Goal: Ask a question

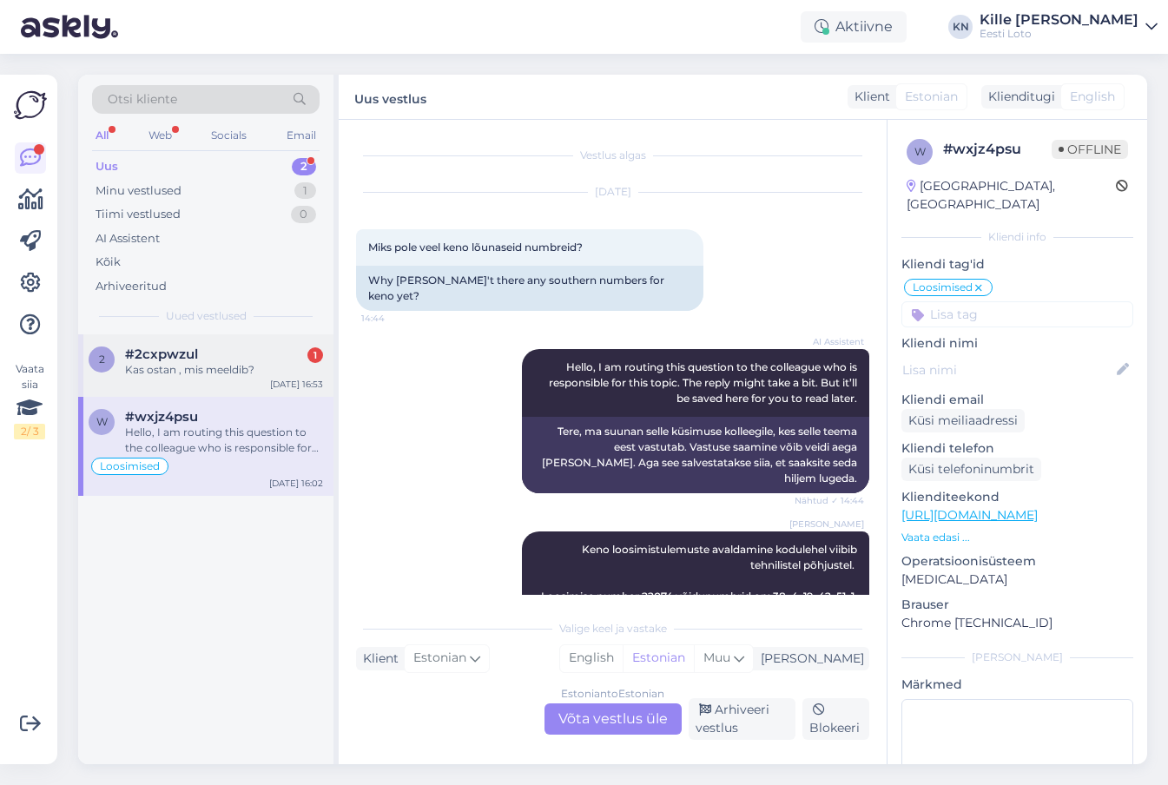
click at [233, 382] on div "2 #2cxpwzul 1 Kas ostan , mis meeldib? [DATE] 16:53" at bounding box center [205, 365] width 255 height 63
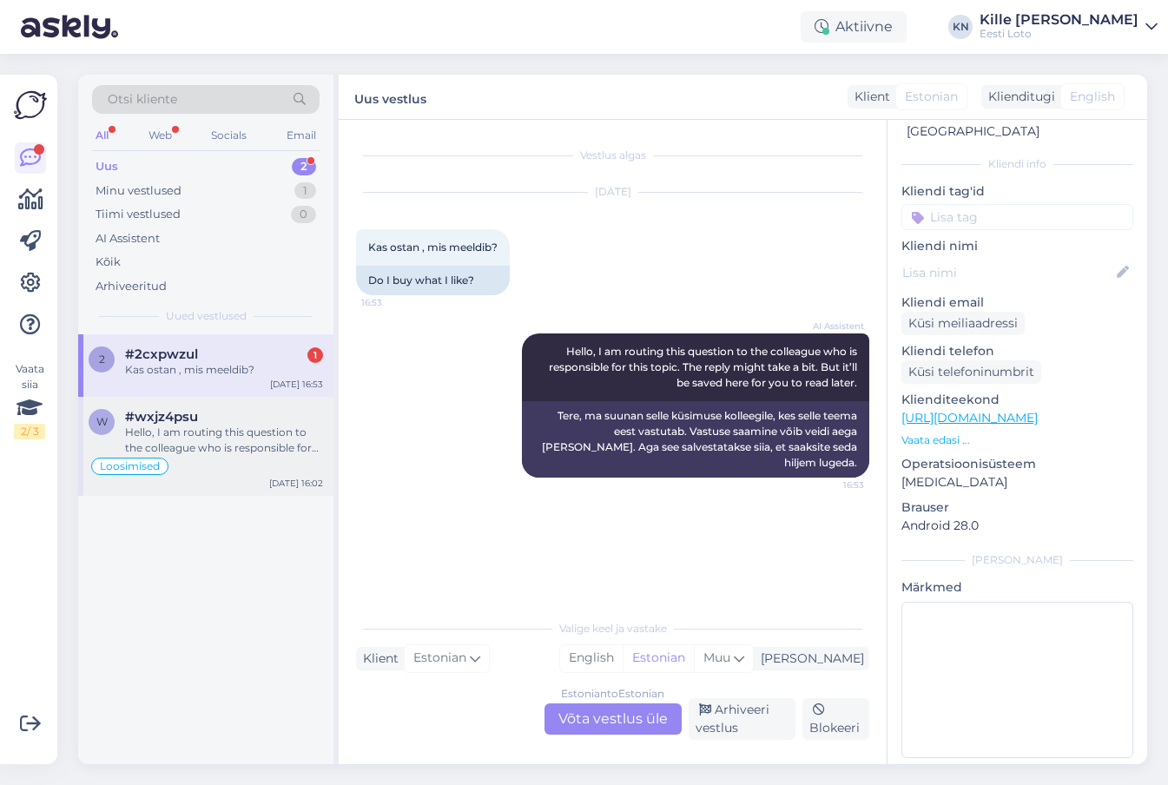
click at [227, 421] on div "#wxjz4psu" at bounding box center [224, 417] width 198 height 16
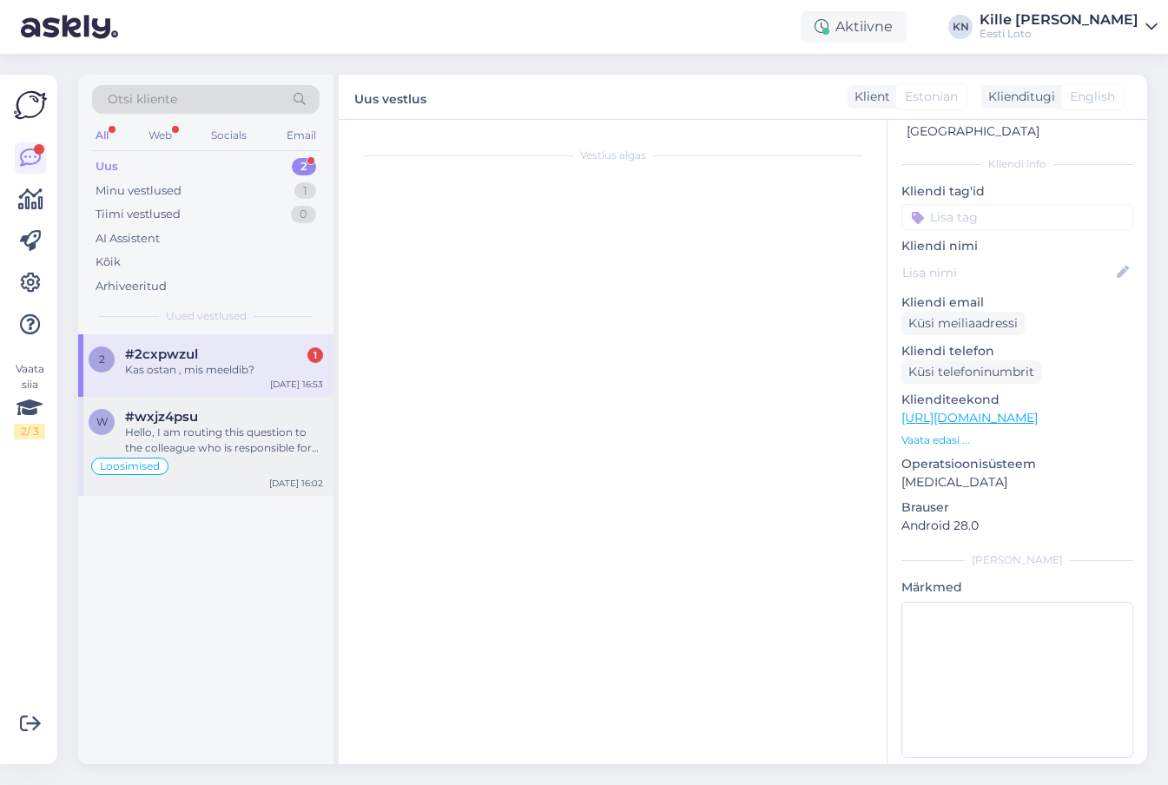
scroll to position [3675, 0]
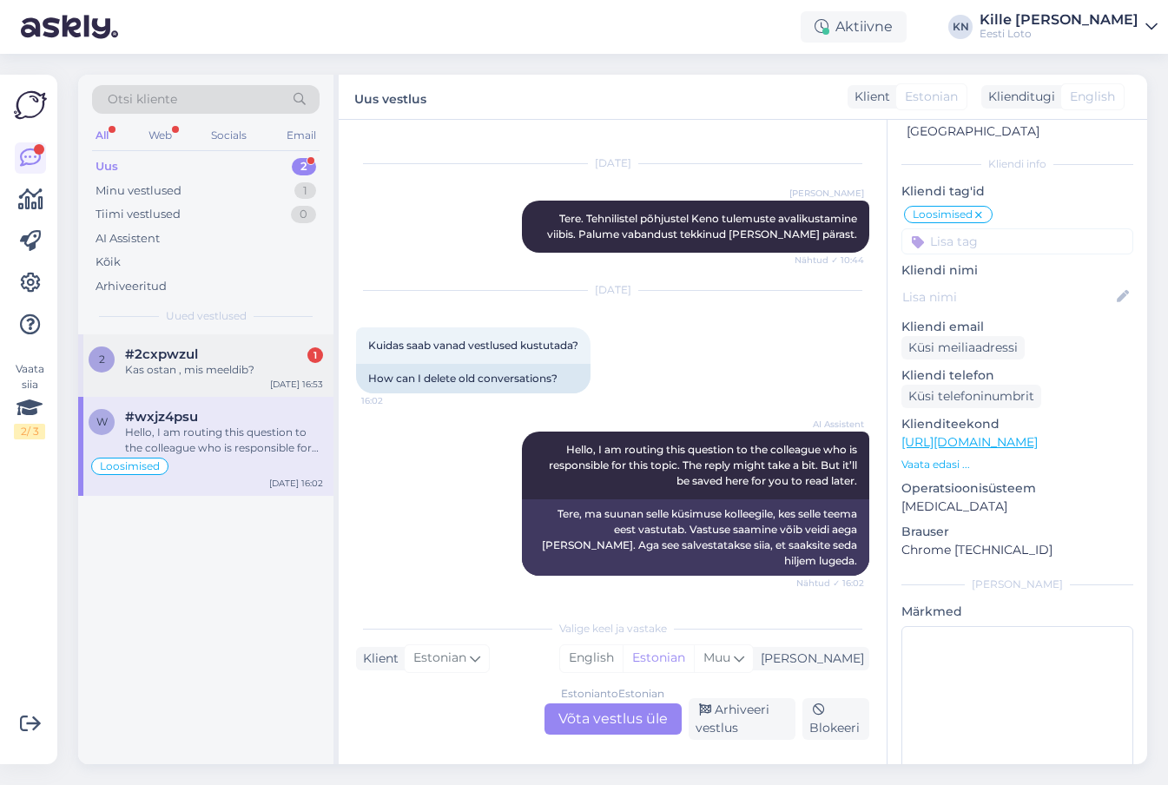
click at [230, 388] on div "2 #2cxpwzul 1 Kas ostan , mis meeldib? [DATE] 16:53" at bounding box center [205, 365] width 255 height 63
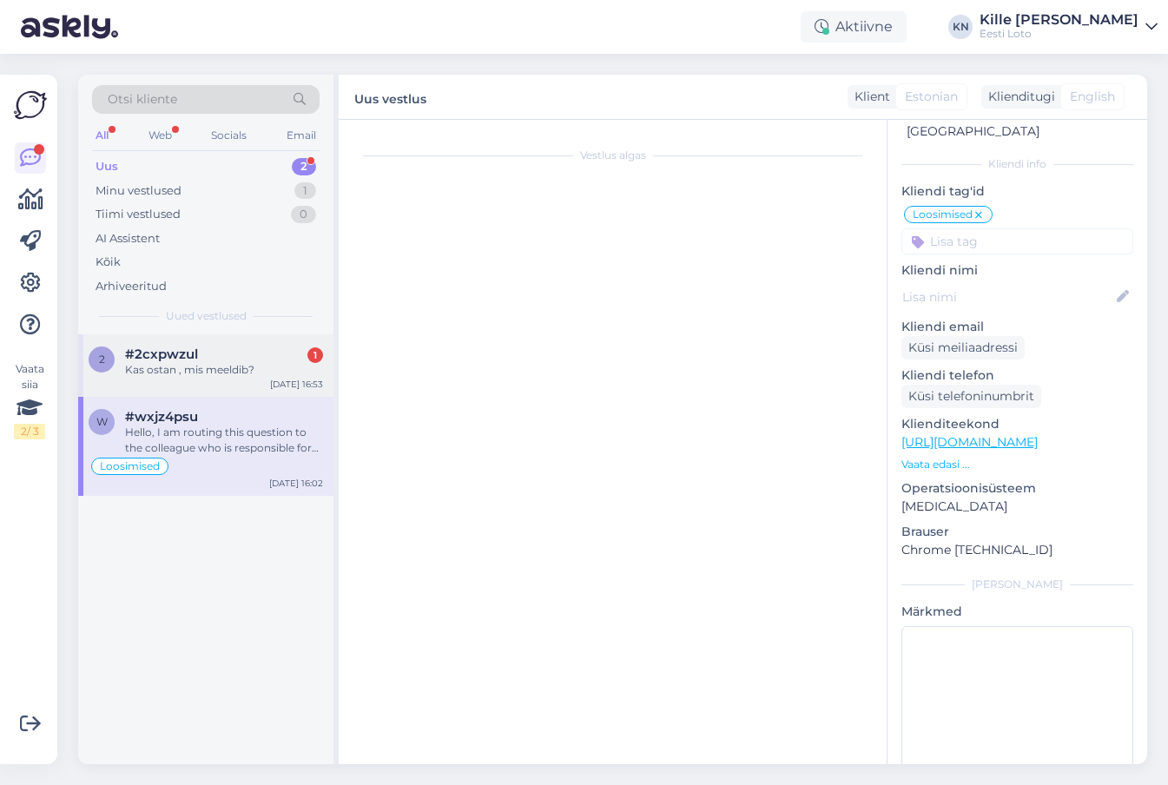
scroll to position [0, 0]
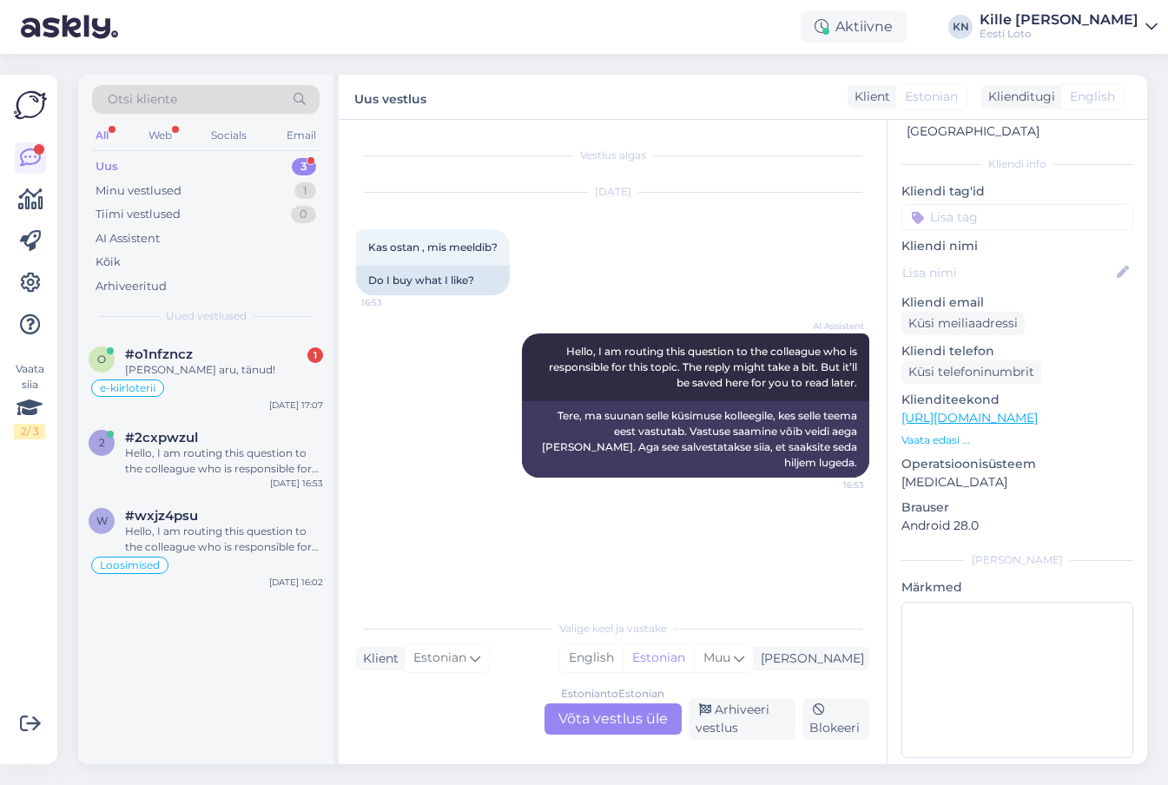
click at [583, 713] on div "Estonian to Estonian Võta vestlus üle" at bounding box center [612, 718] width 137 height 31
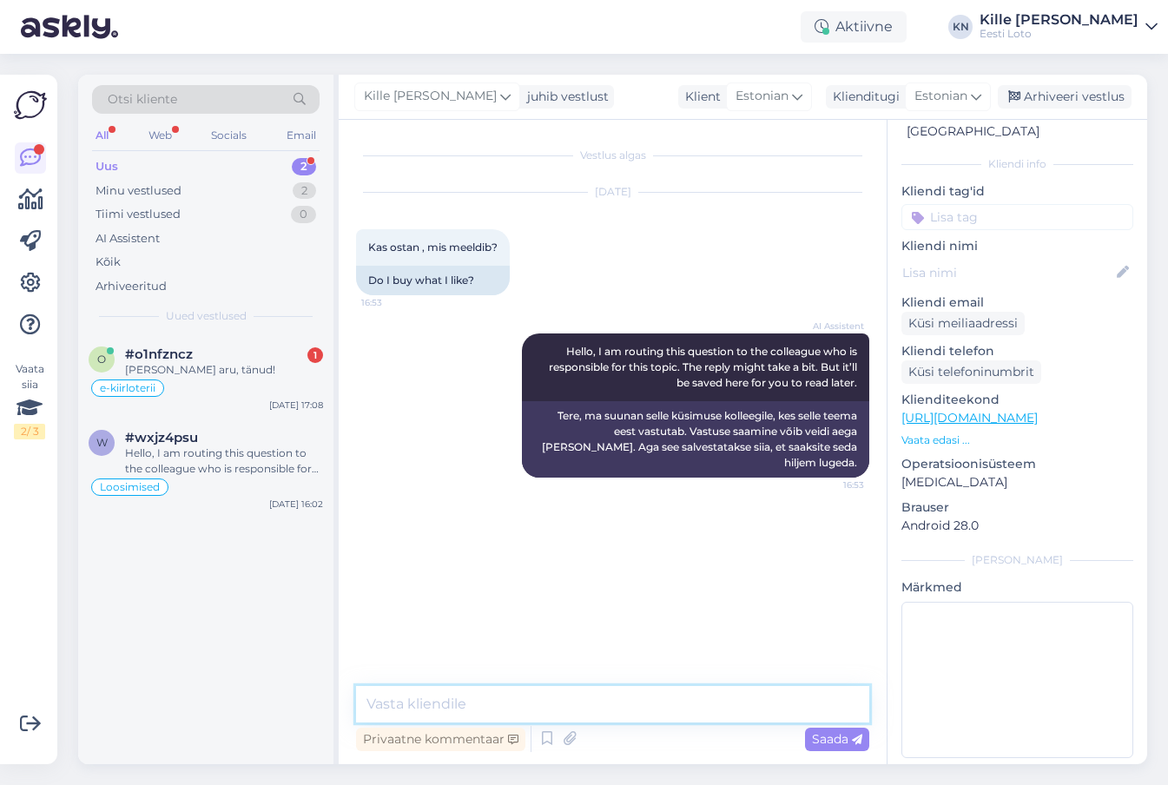
click at [516, 706] on textarea at bounding box center [612, 704] width 513 height 36
type textarea "Palun täpsustage oma küsimust."
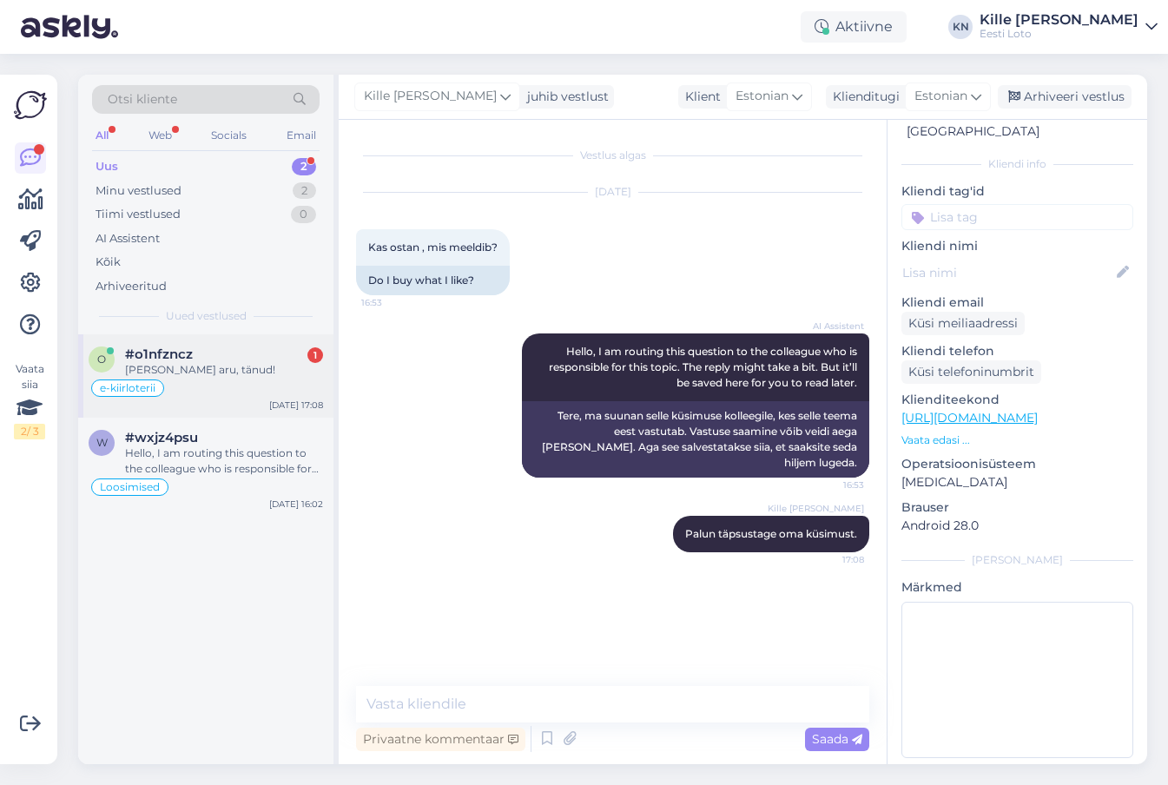
click at [247, 370] on div "[PERSON_NAME] aru, tänud!" at bounding box center [224, 370] width 198 height 16
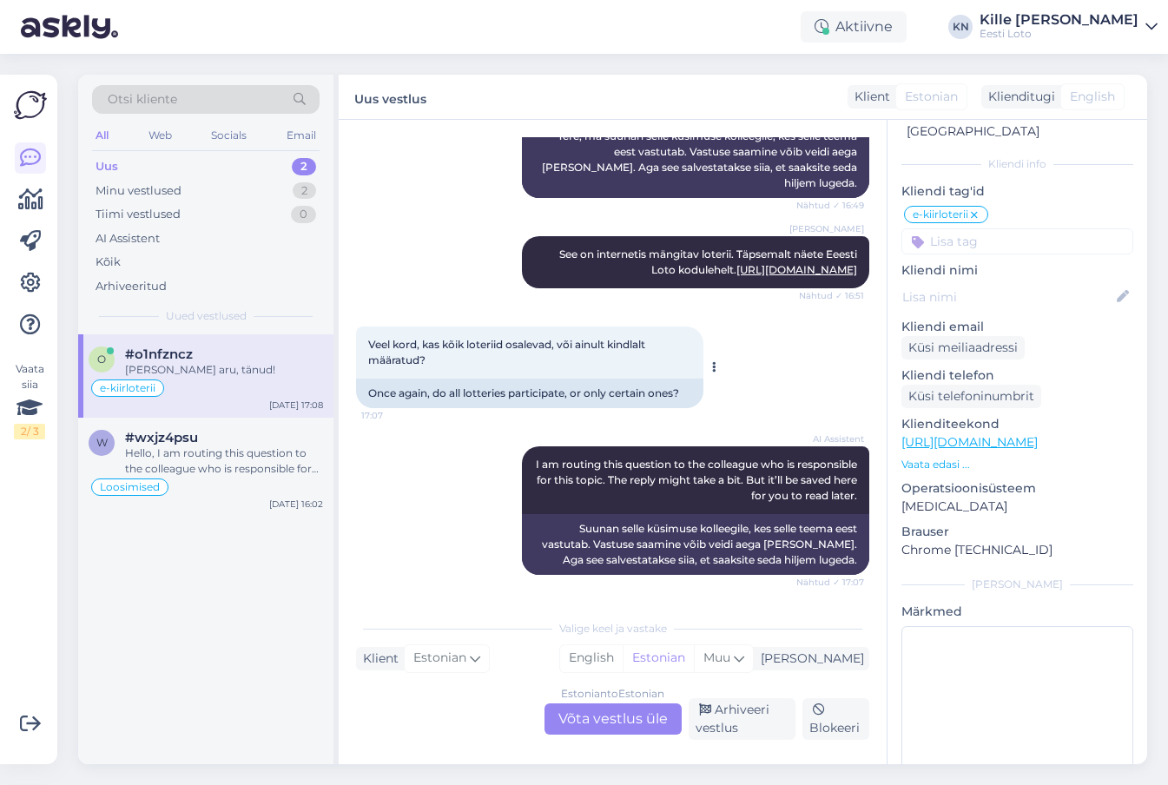
scroll to position [367, 0]
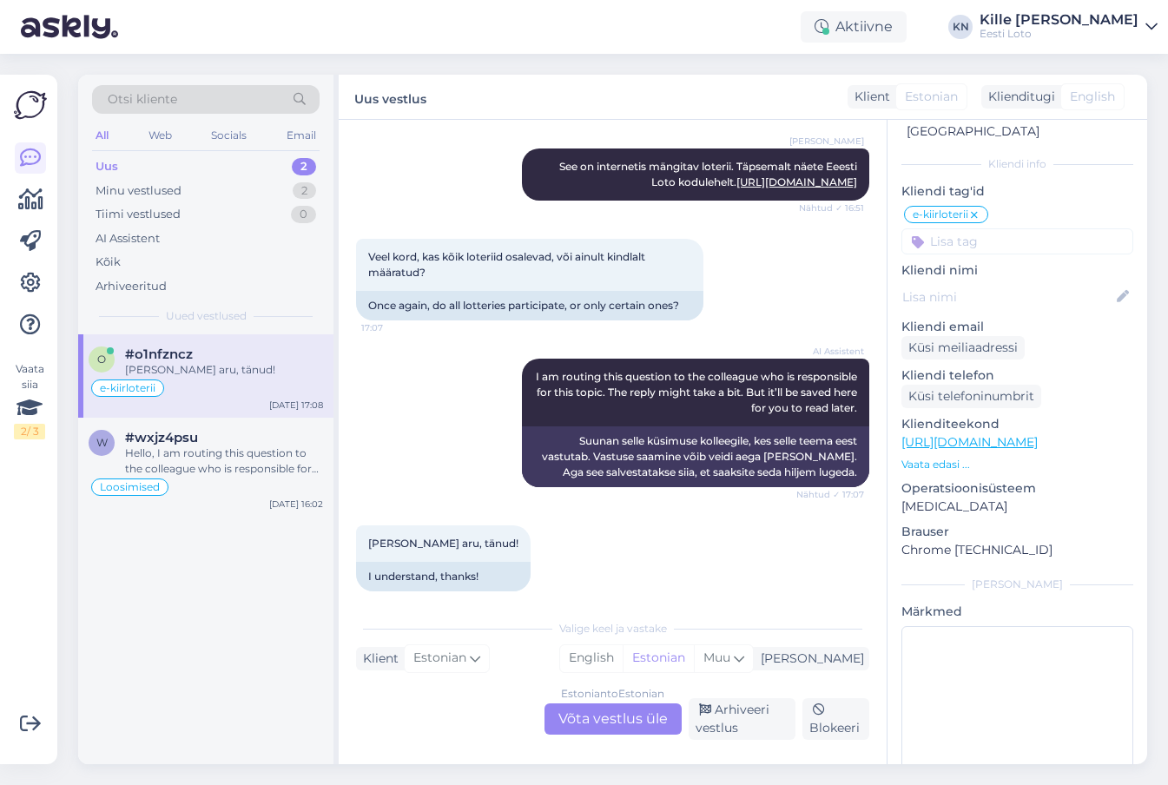
click at [578, 724] on div "Estonian to Estonian Võta vestlus üle" at bounding box center [612, 718] width 137 height 31
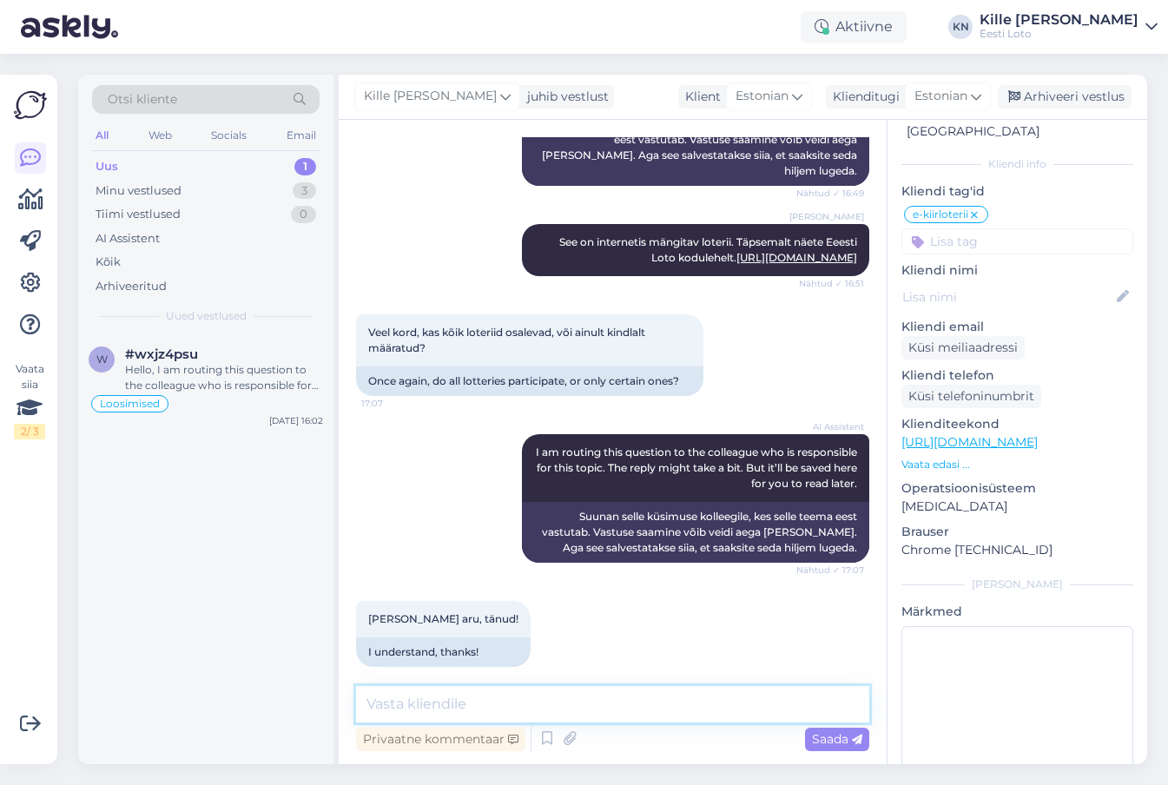
click at [548, 706] on textarea at bounding box center [612, 704] width 513 height 36
type textarea "Palum täpsustage, kus kohas osalevad?"
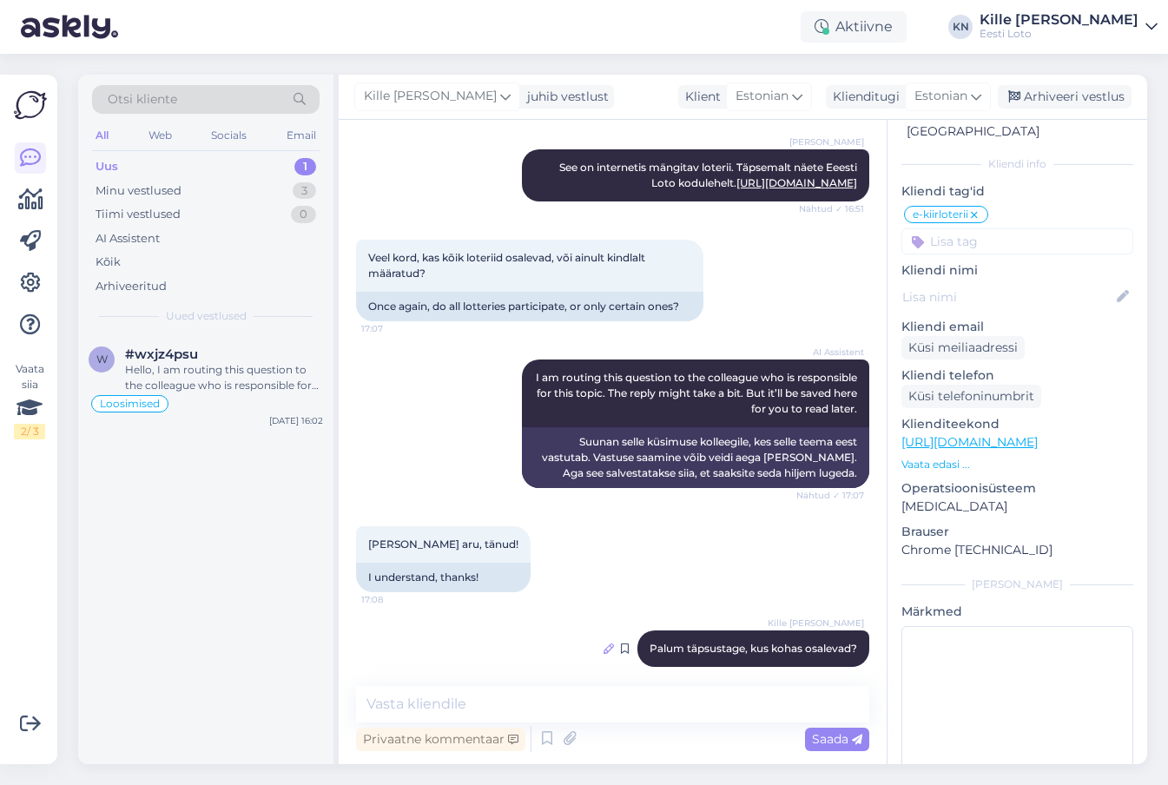
click at [603, 643] on icon at bounding box center [608, 648] width 10 height 10
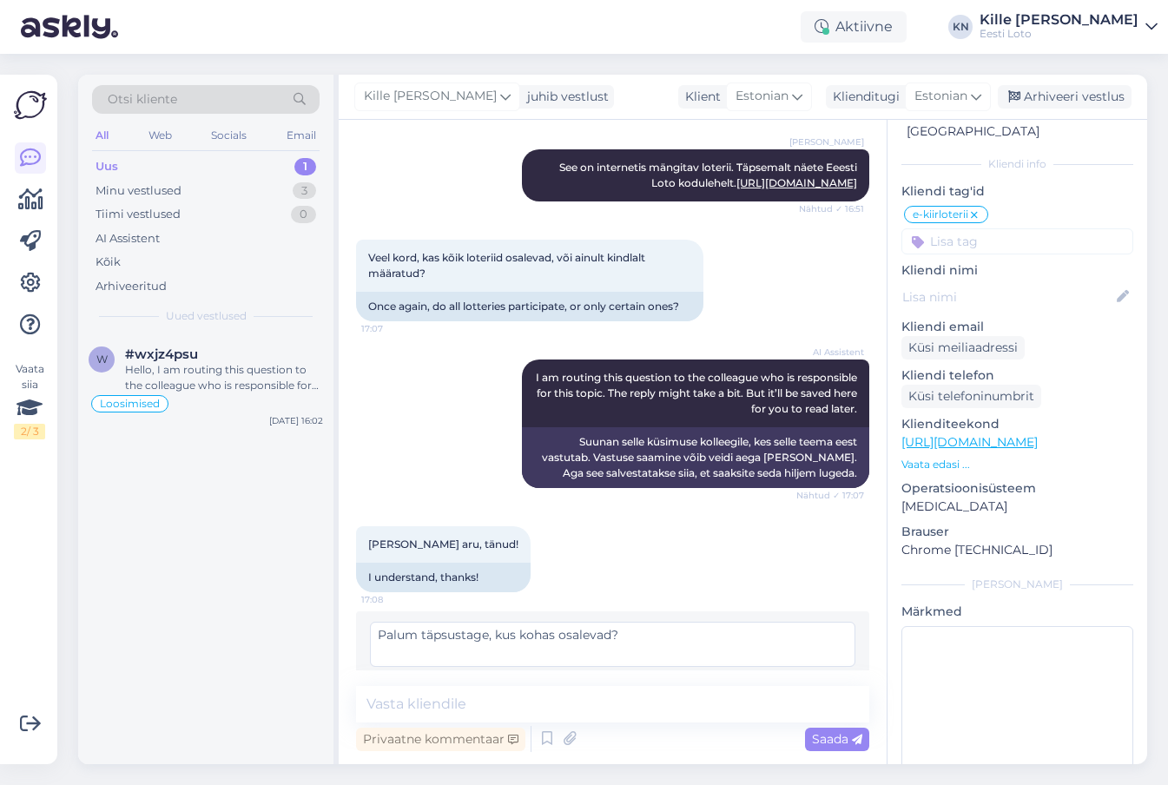
click at [419, 622] on textarea "Palum täpsustage, kus kohas osalevad?" at bounding box center [612, 644] width 485 height 45
type textarea "Palun täpsustage, kus kohas osalevad?"
click at [840, 677] on span "Muuda" at bounding box center [818, 685] width 61 height 16
